Goal: Navigation & Orientation: Find specific page/section

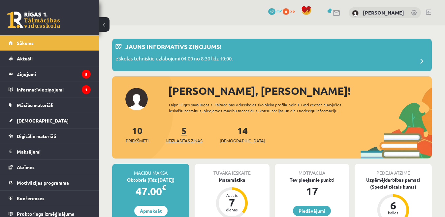
click at [187, 142] on span "Neizlasītās ziņas" at bounding box center [184, 140] width 37 height 7
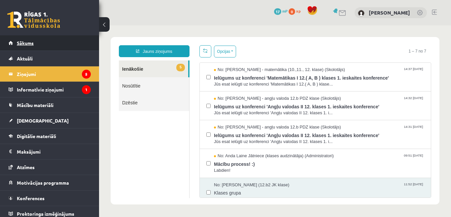
click at [28, 44] on span "Sākums" at bounding box center [25, 43] width 17 height 6
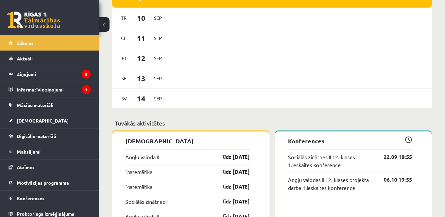
scroll to position [297, 0]
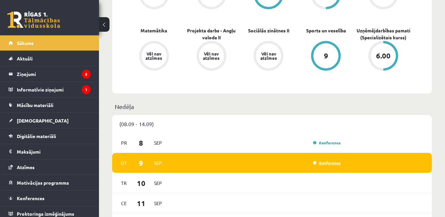
click at [330, 162] on link "Konference" at bounding box center [327, 162] width 28 height 5
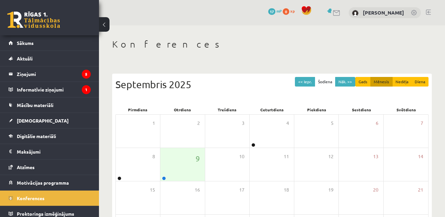
click at [428, 11] on link at bounding box center [428, 12] width 5 height 5
